Goal: Communication & Community: Connect with others

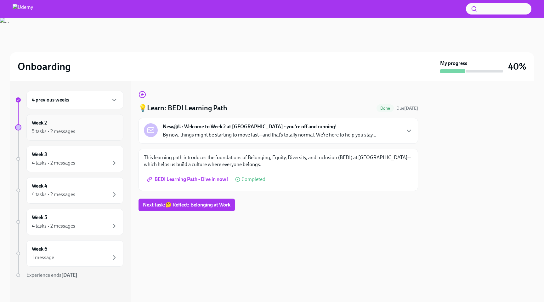
click at [105, 130] on div "5 tasks • 2 messages" at bounding box center [75, 131] width 86 height 8
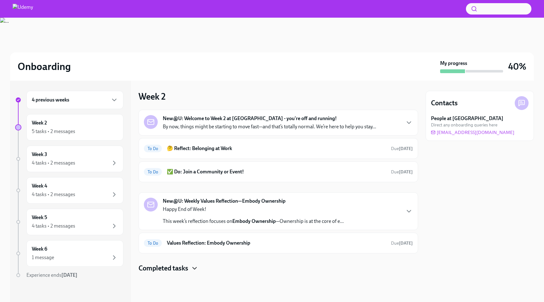
click at [192, 268] on icon "button" at bounding box center [195, 268] width 8 height 8
click at [239, 151] on h6 "🤔 Reflect: Belonging at Work" at bounding box center [276, 148] width 219 height 7
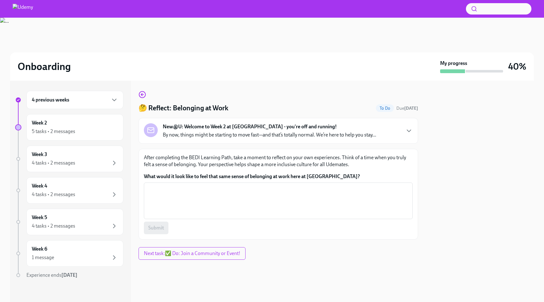
click at [335, 126] on div "New@U: Welcome to Week 2 at [GEOGRAPHIC_DATA] - you're off and running! By now,…" at bounding box center [269, 130] width 213 height 15
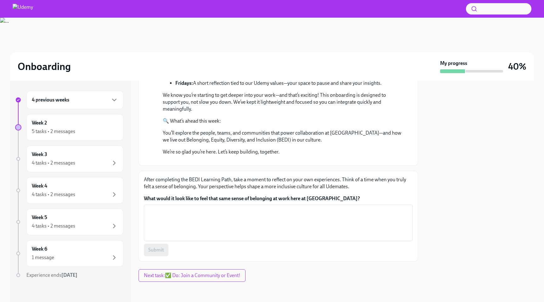
scroll to position [182, 0]
click at [72, 125] on div "Week 2 5 tasks • 2 messages" at bounding box center [75, 127] width 86 height 16
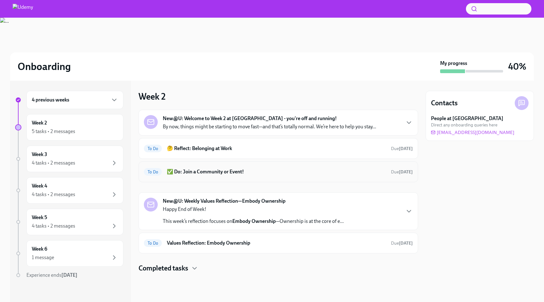
click at [232, 173] on h6 "✅ Do: Join a Community or Event!" at bounding box center [276, 171] width 219 height 7
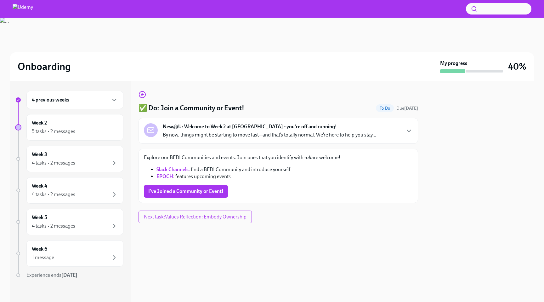
click at [296, 183] on div "Explore our BEDI Communities and events. Join ones that you identify with - all…" at bounding box center [278, 175] width 269 height 43
click at [169, 176] on link "EPOCH" at bounding box center [164, 176] width 17 height 6
